Goal: Find specific page/section: Find specific page/section

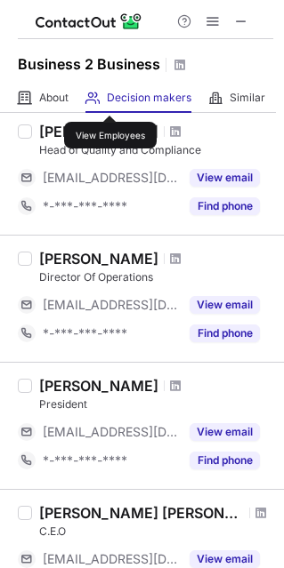
scroll to position [909, 0]
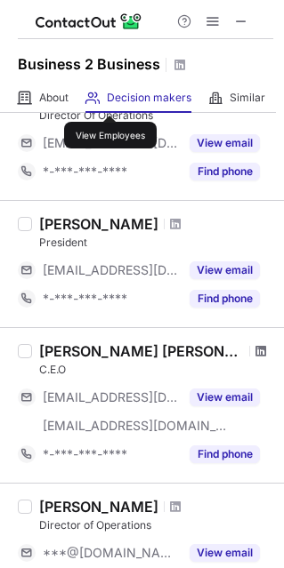
click at [255, 352] on span at bounding box center [260, 351] width 11 height 14
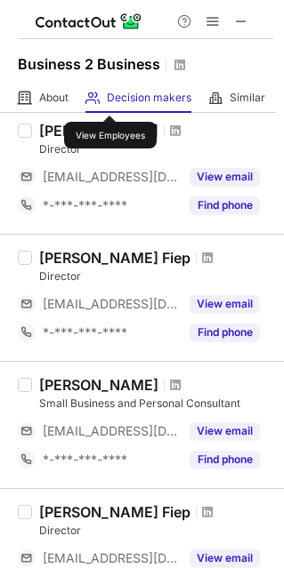
scroll to position [0, 0]
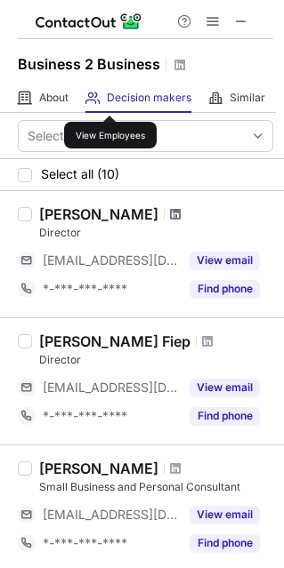
click at [170, 212] on span at bounding box center [175, 214] width 11 height 14
click at [202, 335] on span at bounding box center [207, 341] width 11 height 14
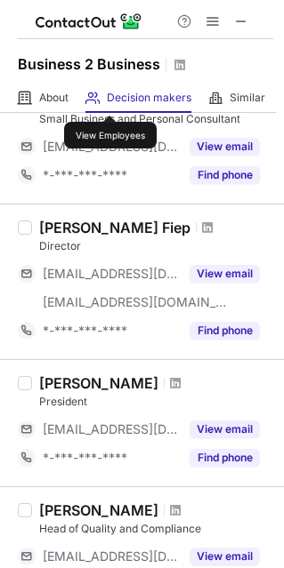
scroll to position [378, 0]
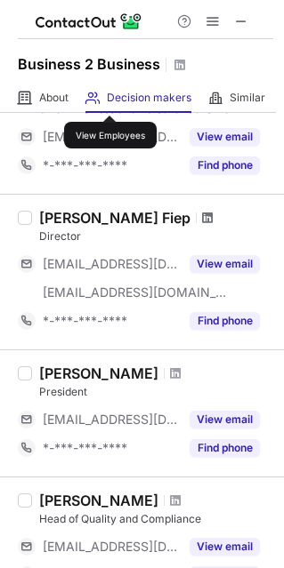
click at [202, 213] on span at bounding box center [207, 218] width 11 height 14
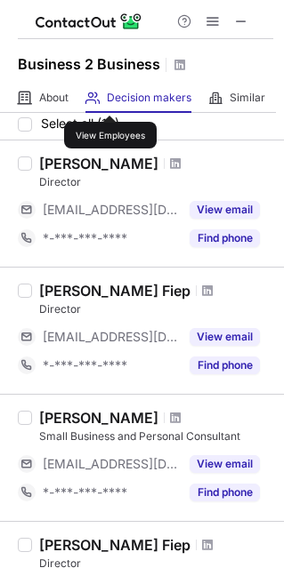
scroll to position [0, 0]
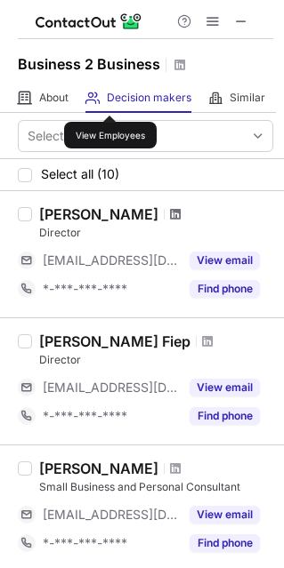
click at [170, 214] on span at bounding box center [175, 214] width 11 height 14
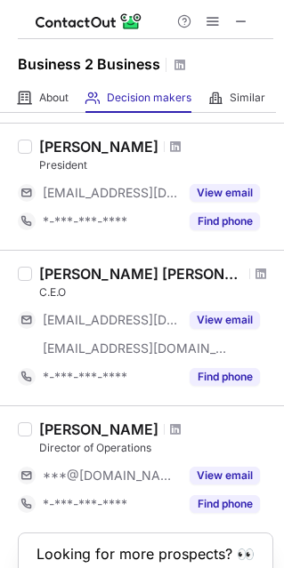
scroll to position [987, 0]
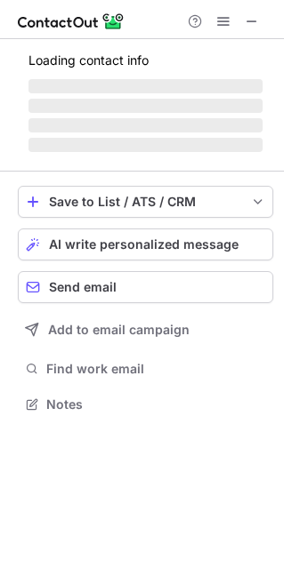
scroll to position [414, 284]
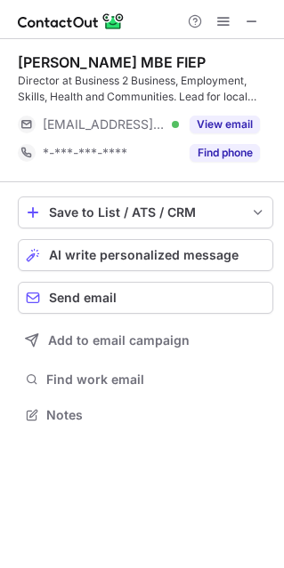
scroll to position [402, 284]
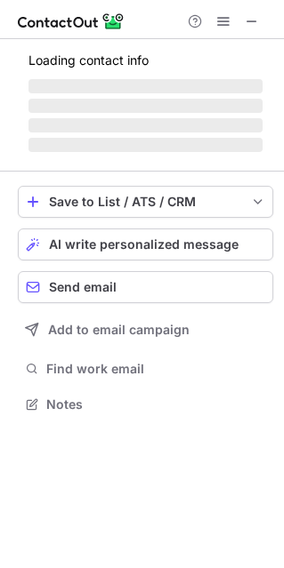
scroll to position [386, 284]
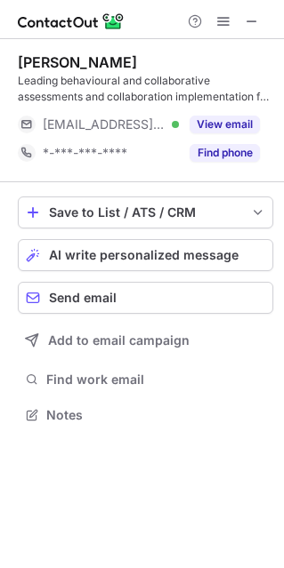
scroll to position [402, 284]
